Goal: Task Accomplishment & Management: Use online tool/utility

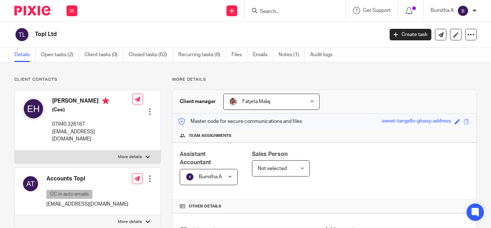
click at [470, 9] on div "Bumitha A" at bounding box center [454, 11] width 46 height 12
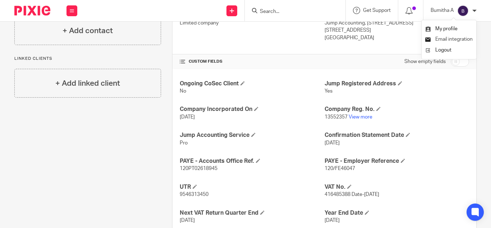
click at [454, 37] on span "Email integration" at bounding box center [454, 39] width 37 height 5
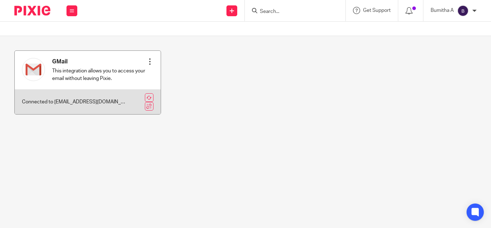
click at [146, 60] on div at bounding box center [149, 61] width 7 height 7
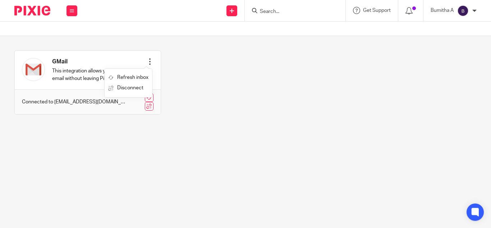
click at [294, 99] on div "GMail This integration allows you to access your email without leaving Pixie. R…" at bounding box center [240, 87] width 474 height 75
